Goal: Transaction & Acquisition: Download file/media

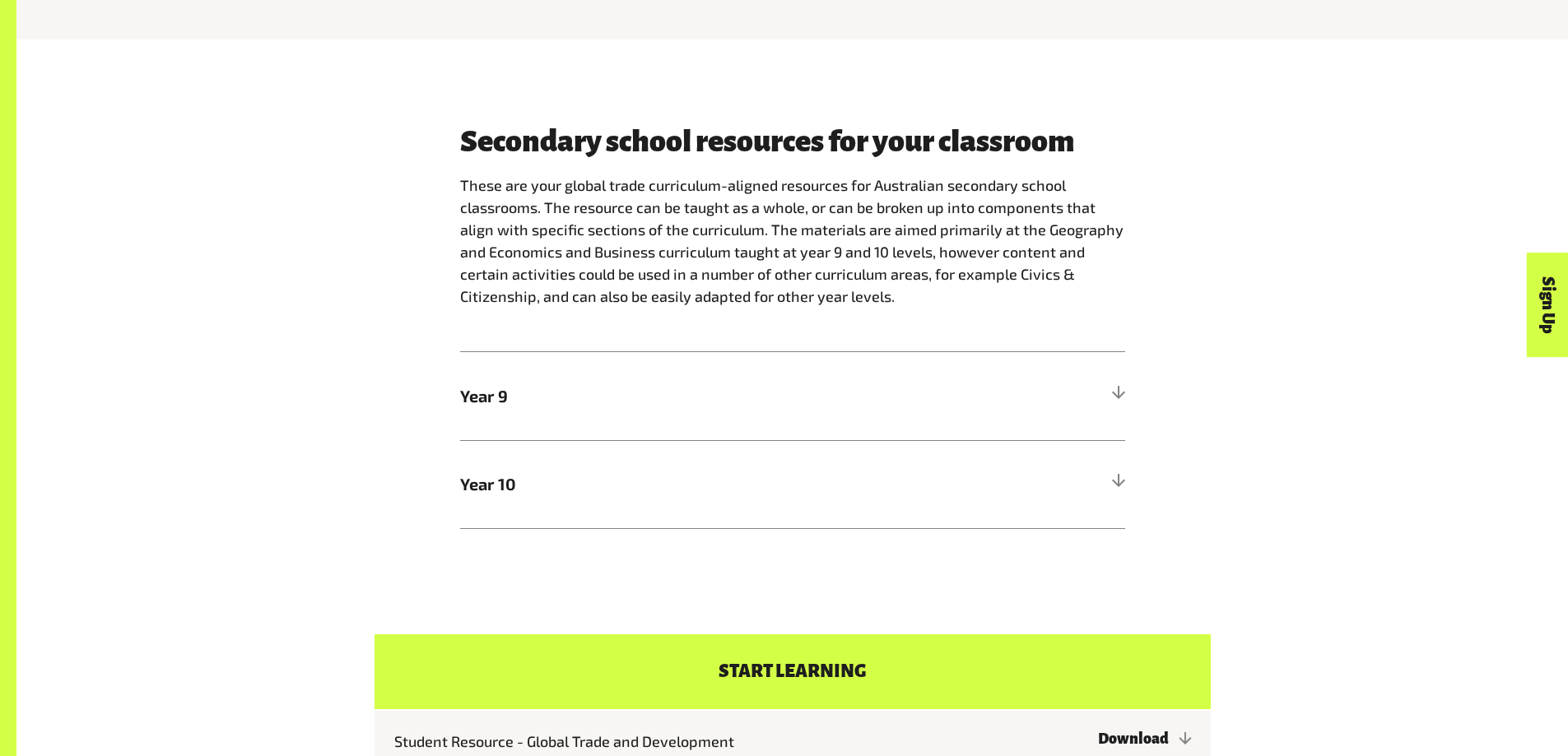
scroll to position [988, 0]
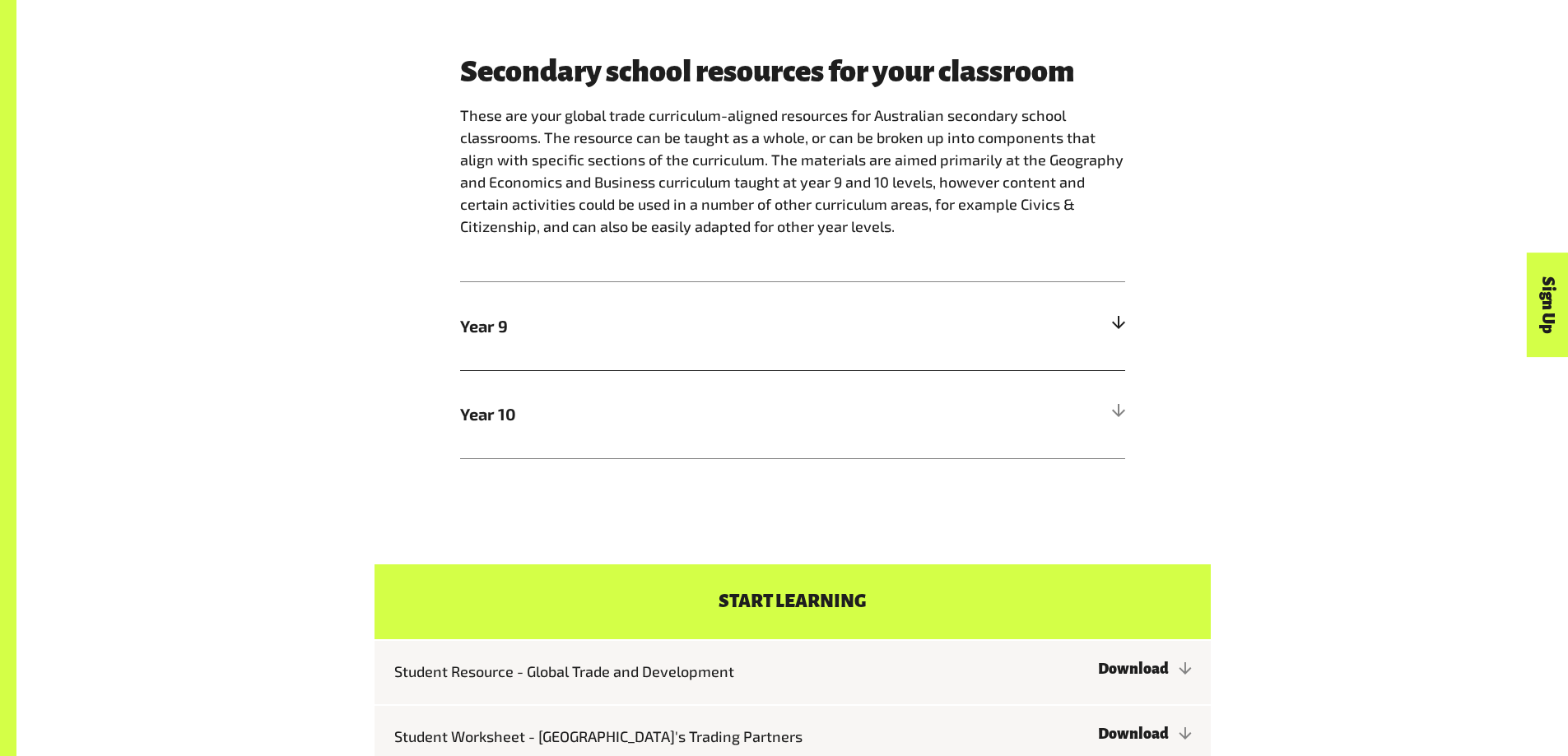
click at [498, 333] on span "Year 9" at bounding box center [709, 325] width 499 height 25
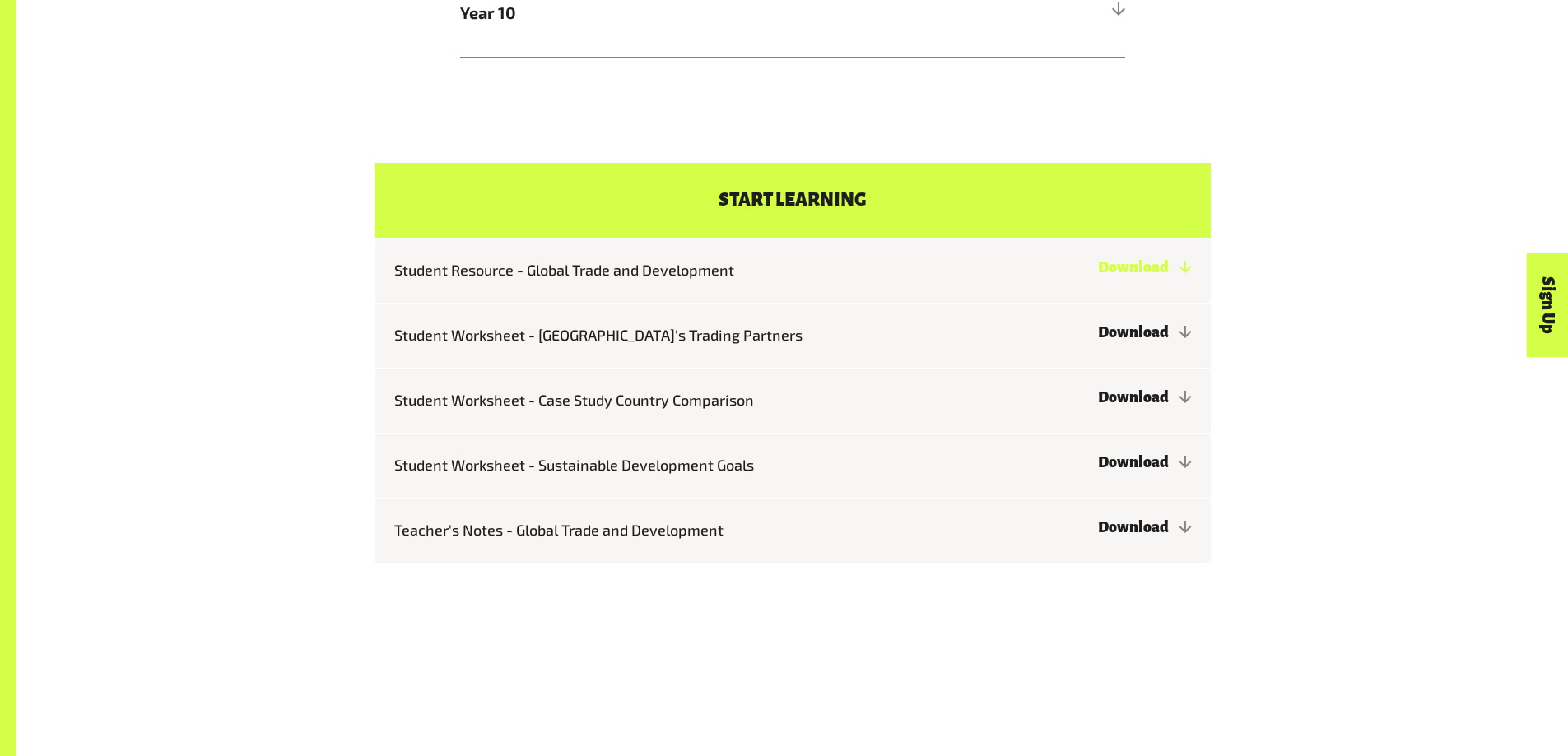
scroll to position [1645, 0]
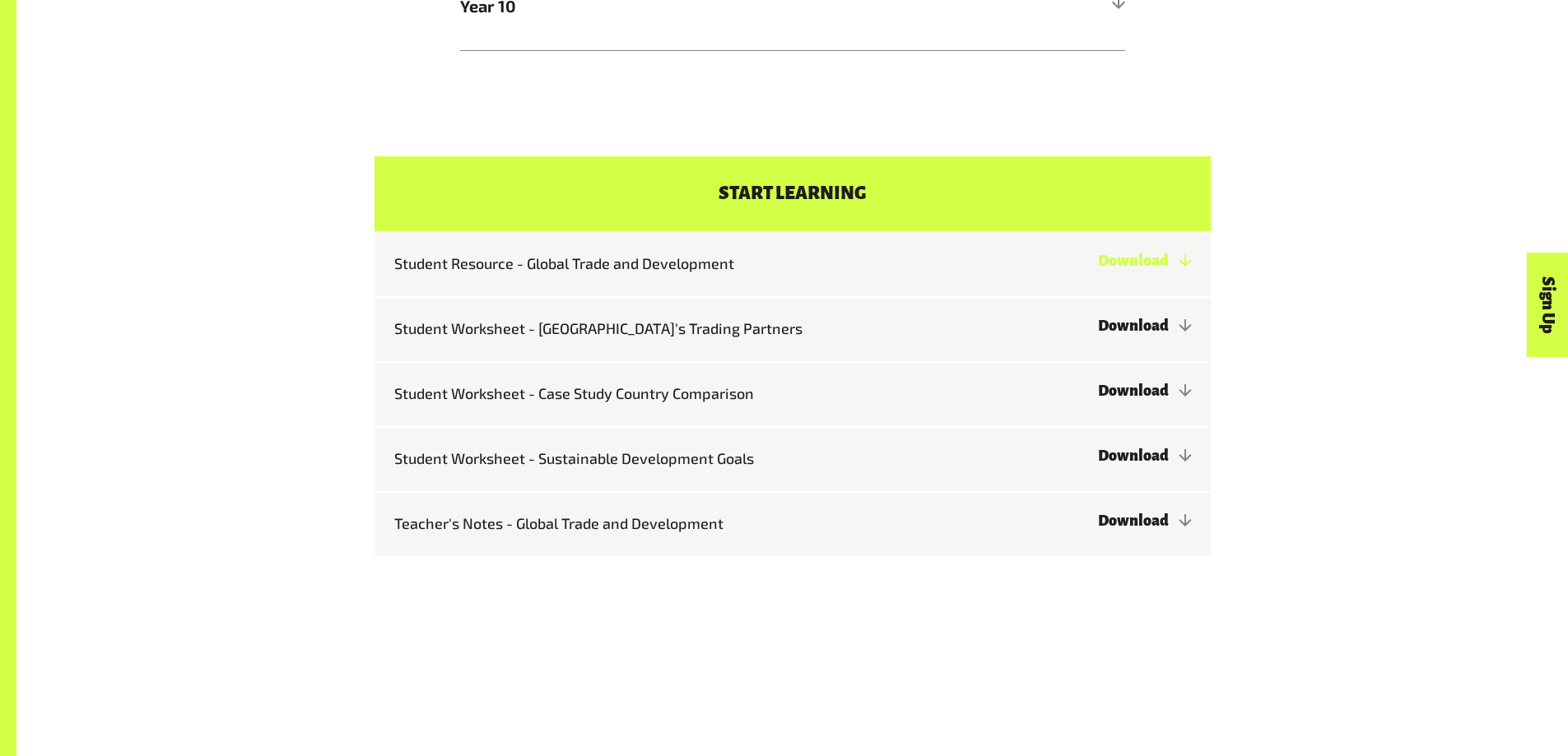
click at [734, 269] on link "Download" at bounding box center [1145, 260] width 93 height 17
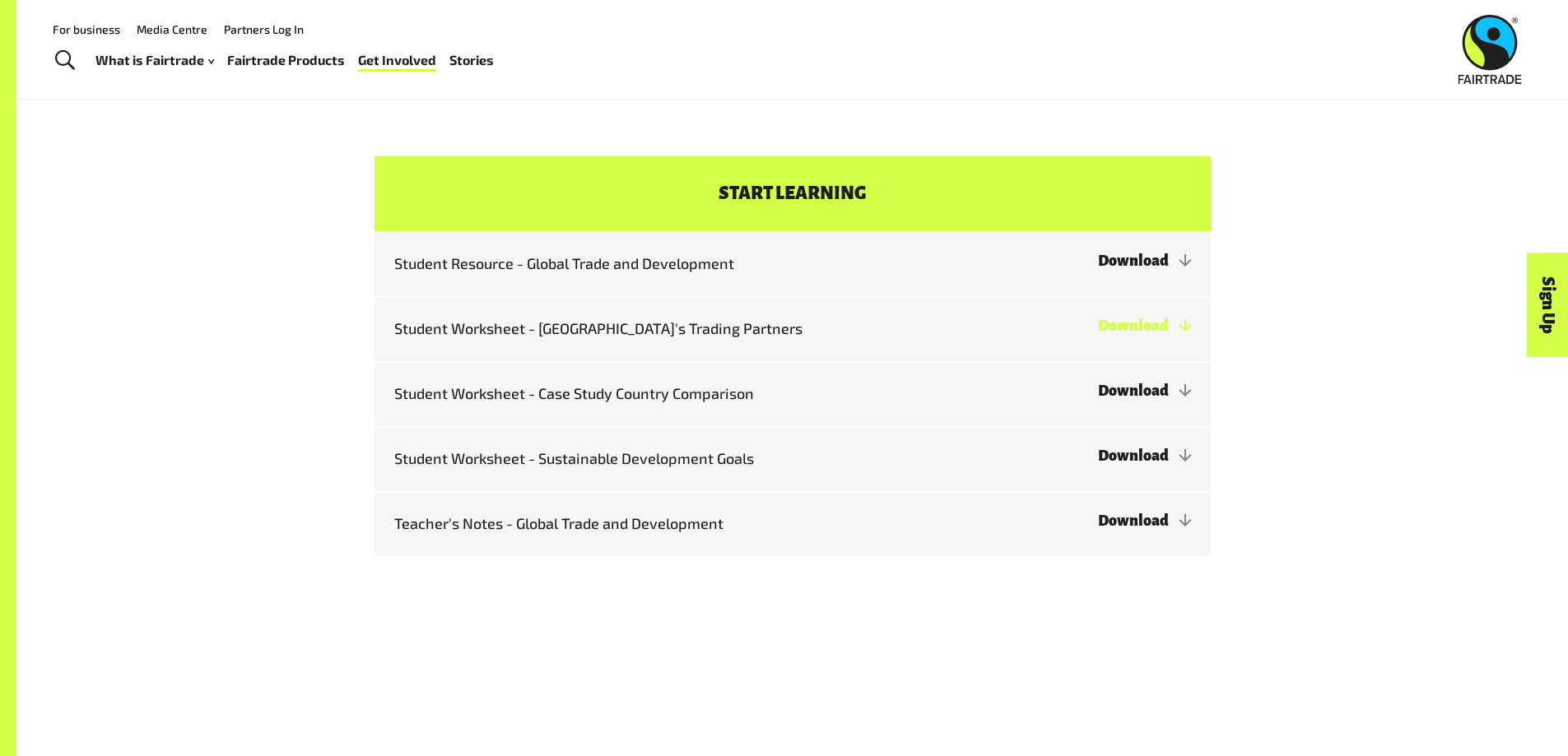
click at [734, 334] on link "Download" at bounding box center [1145, 325] width 93 height 17
click at [734, 398] on link "Download" at bounding box center [1145, 390] width 93 height 17
click at [734, 464] on link "Download" at bounding box center [1145, 455] width 93 height 17
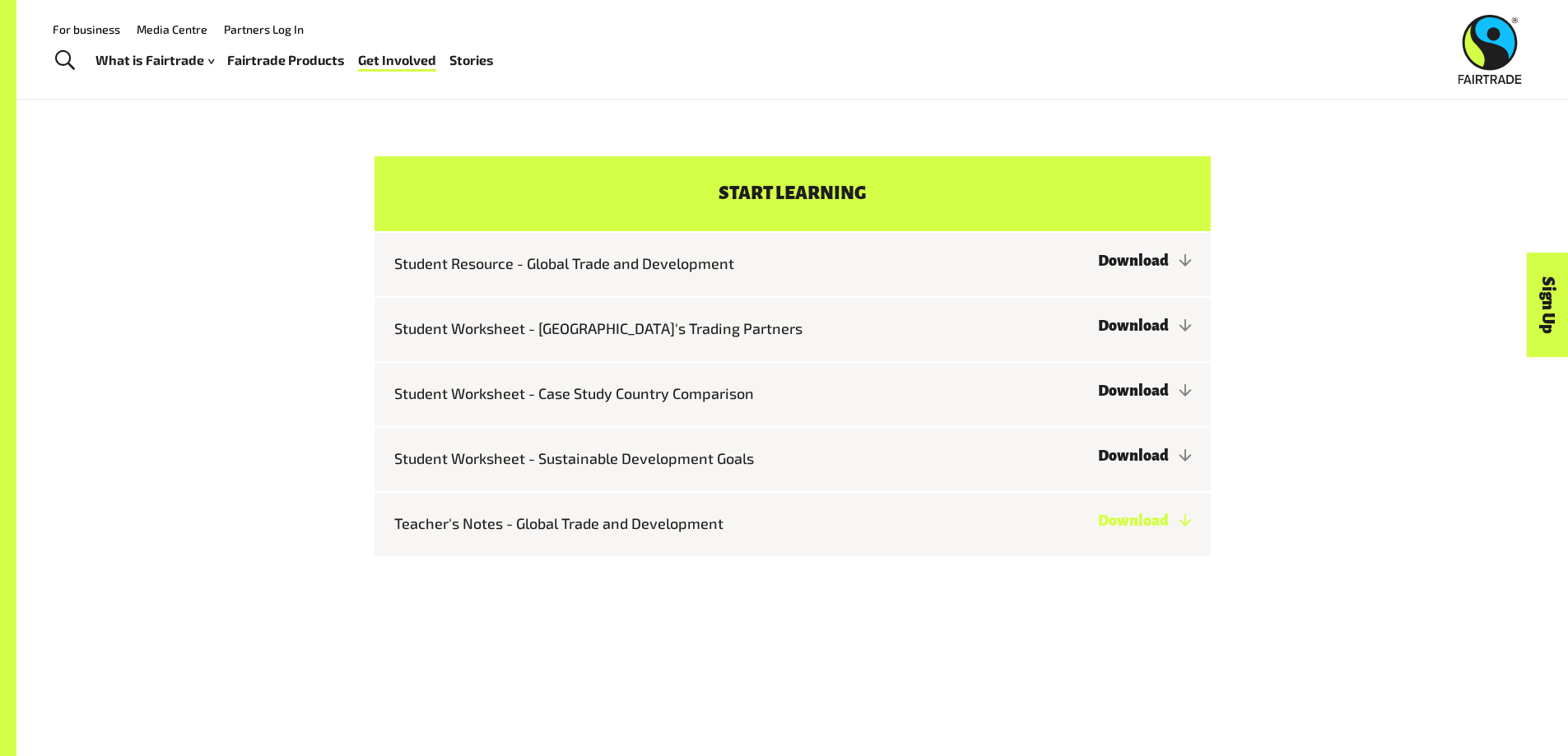
click at [734, 503] on link "Download" at bounding box center [1145, 521] width 93 height 17
